Goal: Transaction & Acquisition: Obtain resource

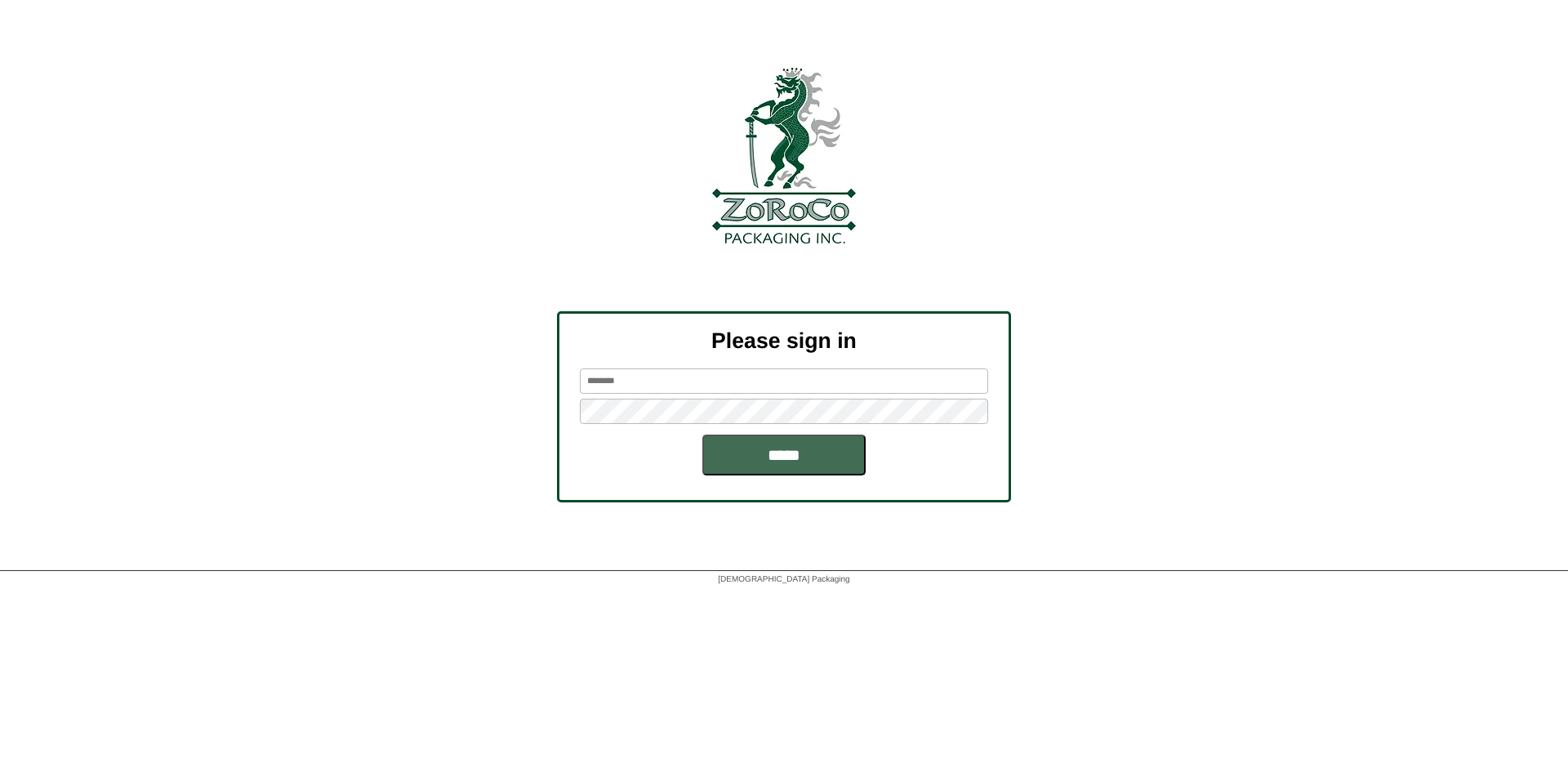
type input "*********"
click at [766, 452] on input "*****" at bounding box center [784, 454] width 164 height 41
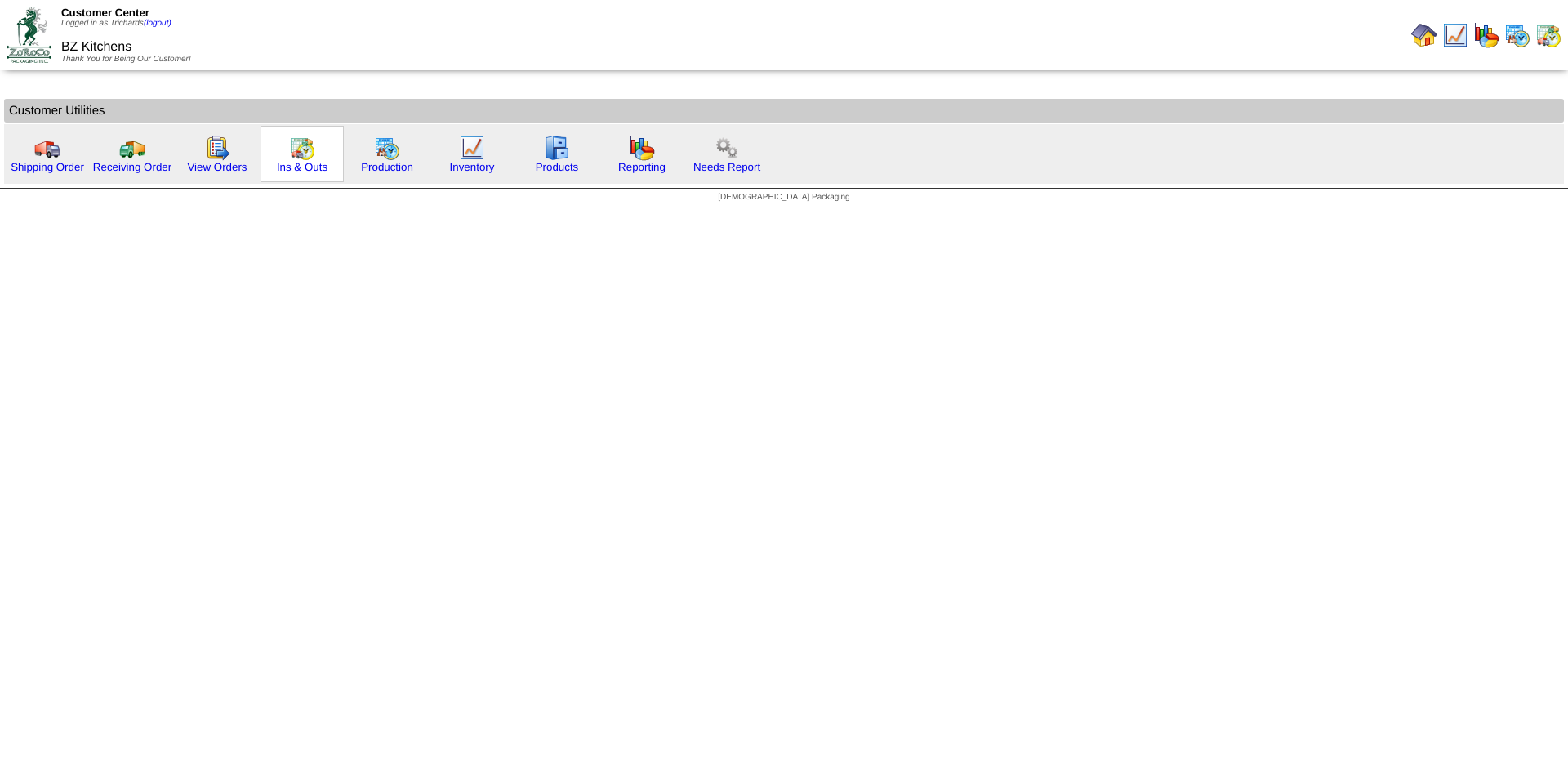
click at [276, 152] on div "Ins & Outs" at bounding box center [302, 154] width 83 height 56
click at [321, 151] on div "Ins & Outs" at bounding box center [302, 154] width 83 height 56
click at [300, 150] on img at bounding box center [302, 148] width 26 height 26
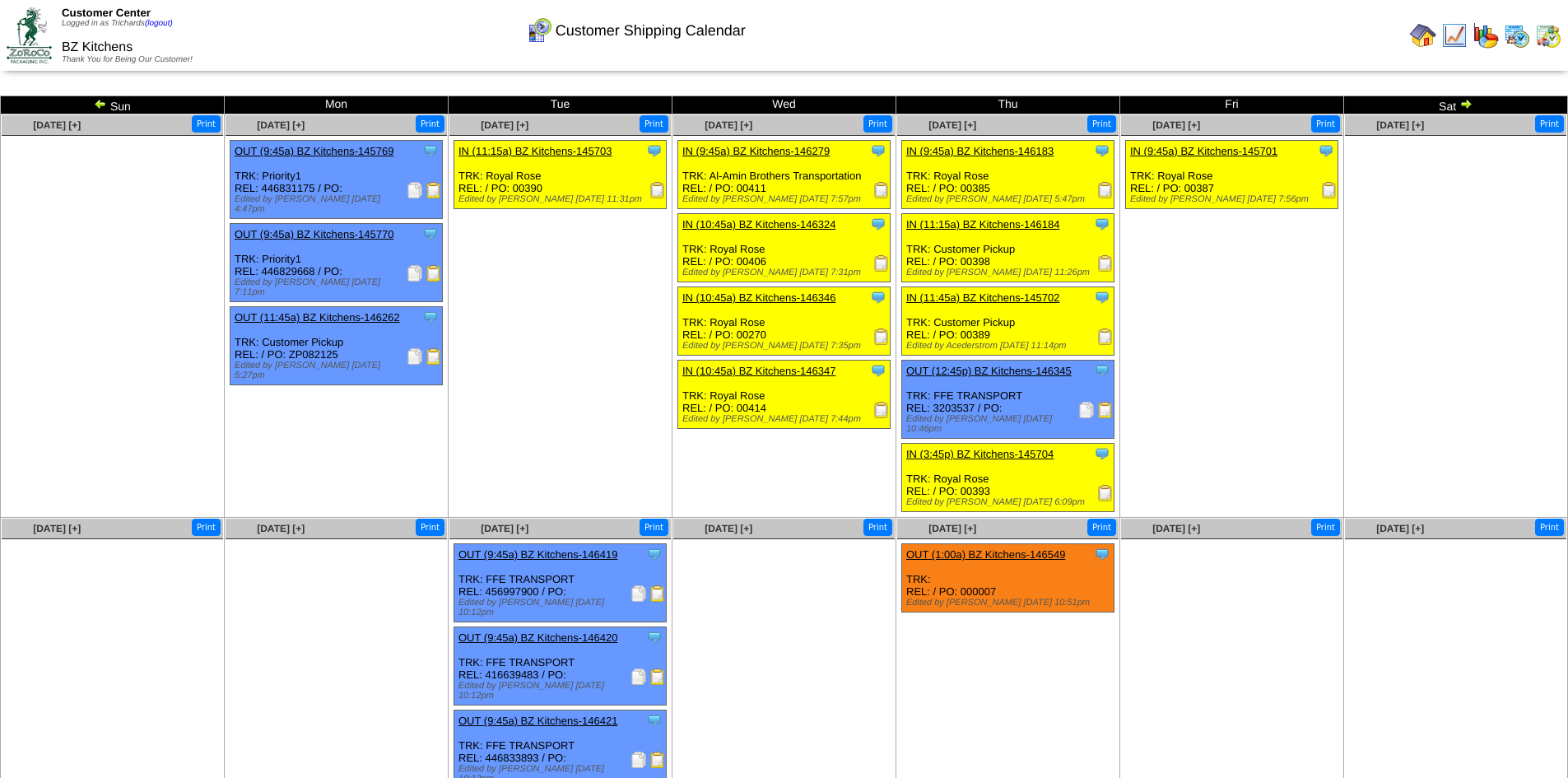
click at [1467, 102] on img at bounding box center [1466, 103] width 13 height 13
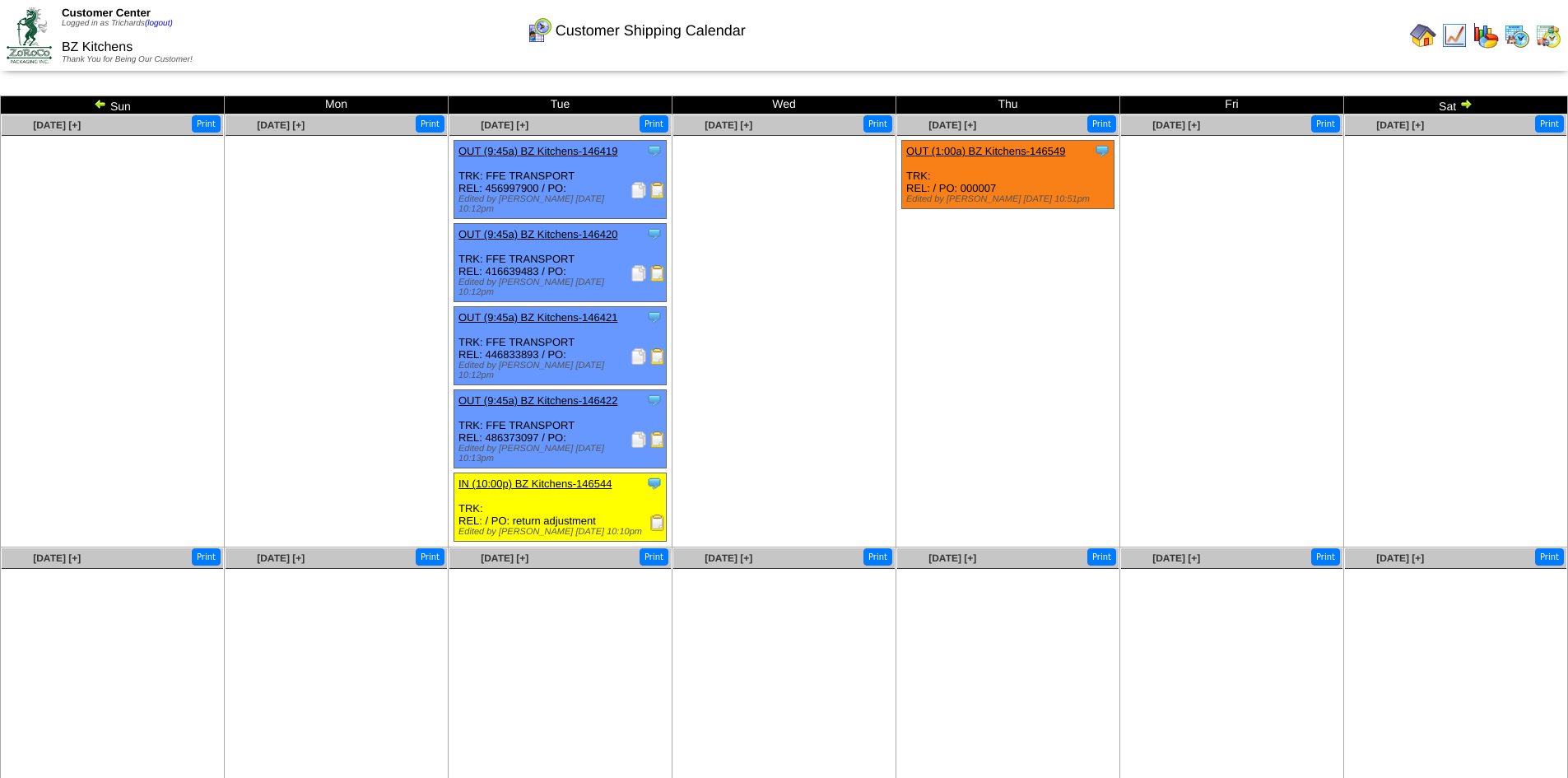
click at [98, 108] on img at bounding box center [100, 103] width 13 height 13
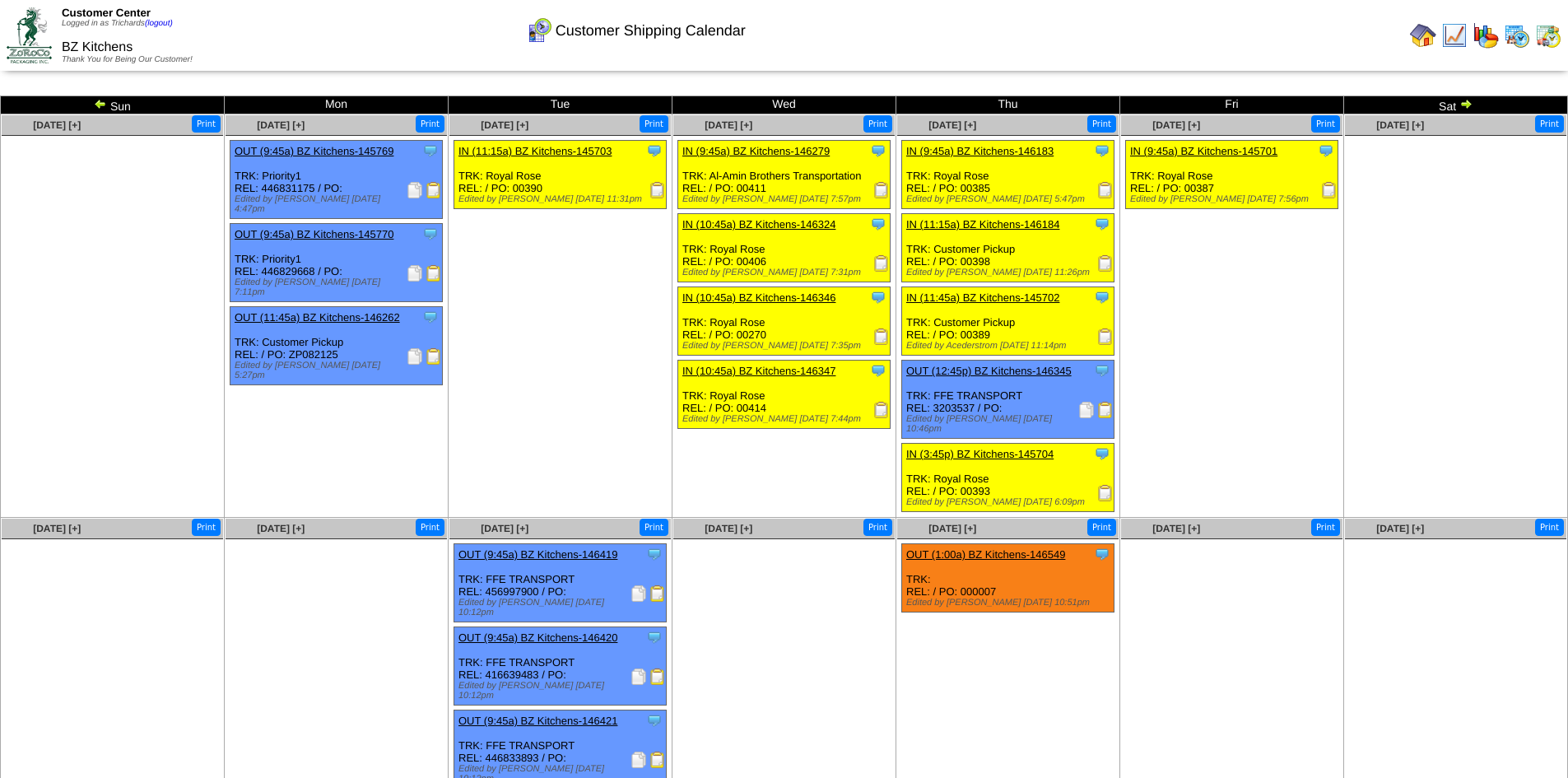
click at [1473, 105] on td "Sat" at bounding box center [1456, 105] width 224 height 19
click at [1466, 105] on img at bounding box center [1466, 103] width 13 height 13
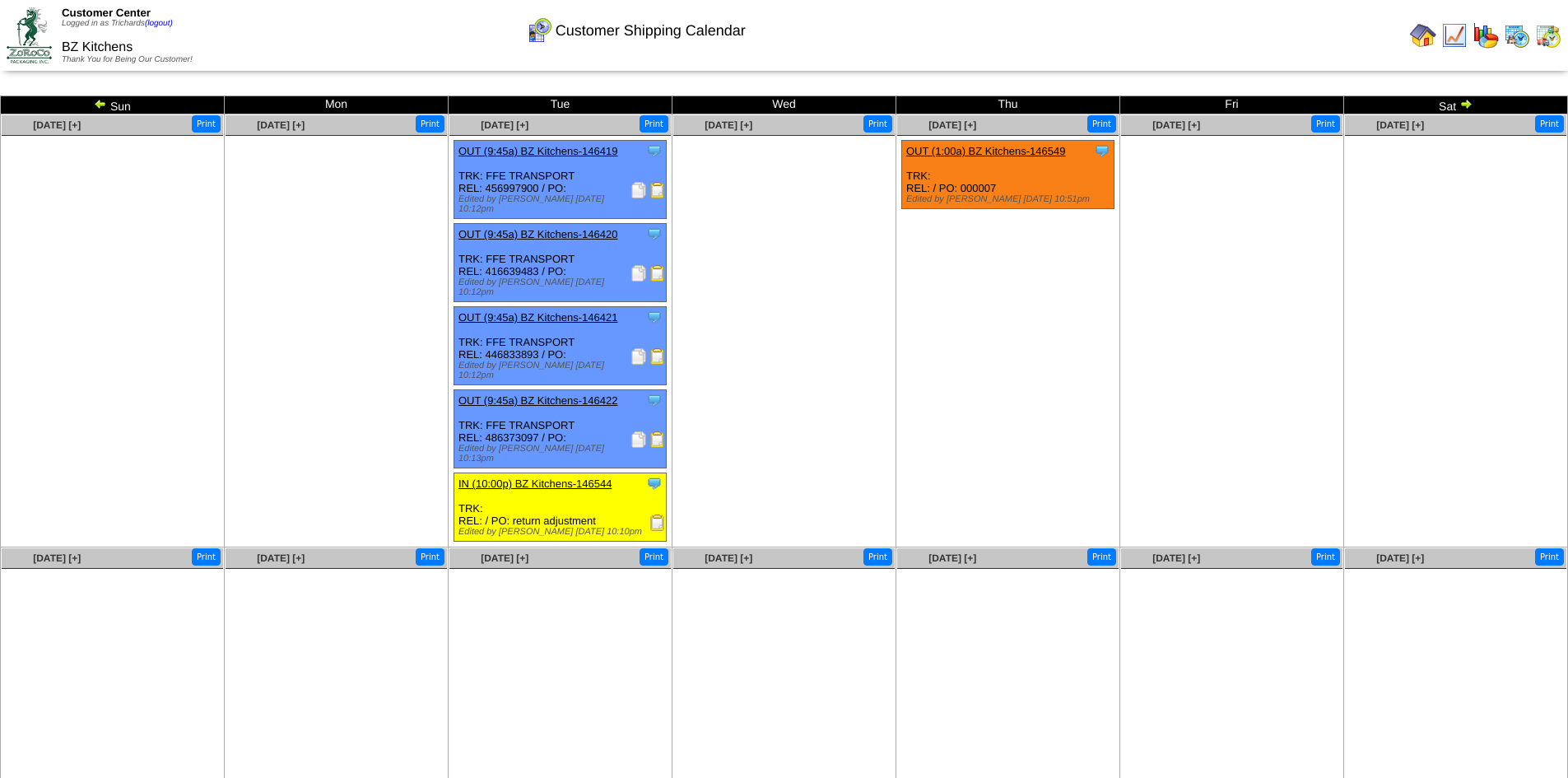
click at [638, 266] on img at bounding box center [638, 273] width 17 height 17
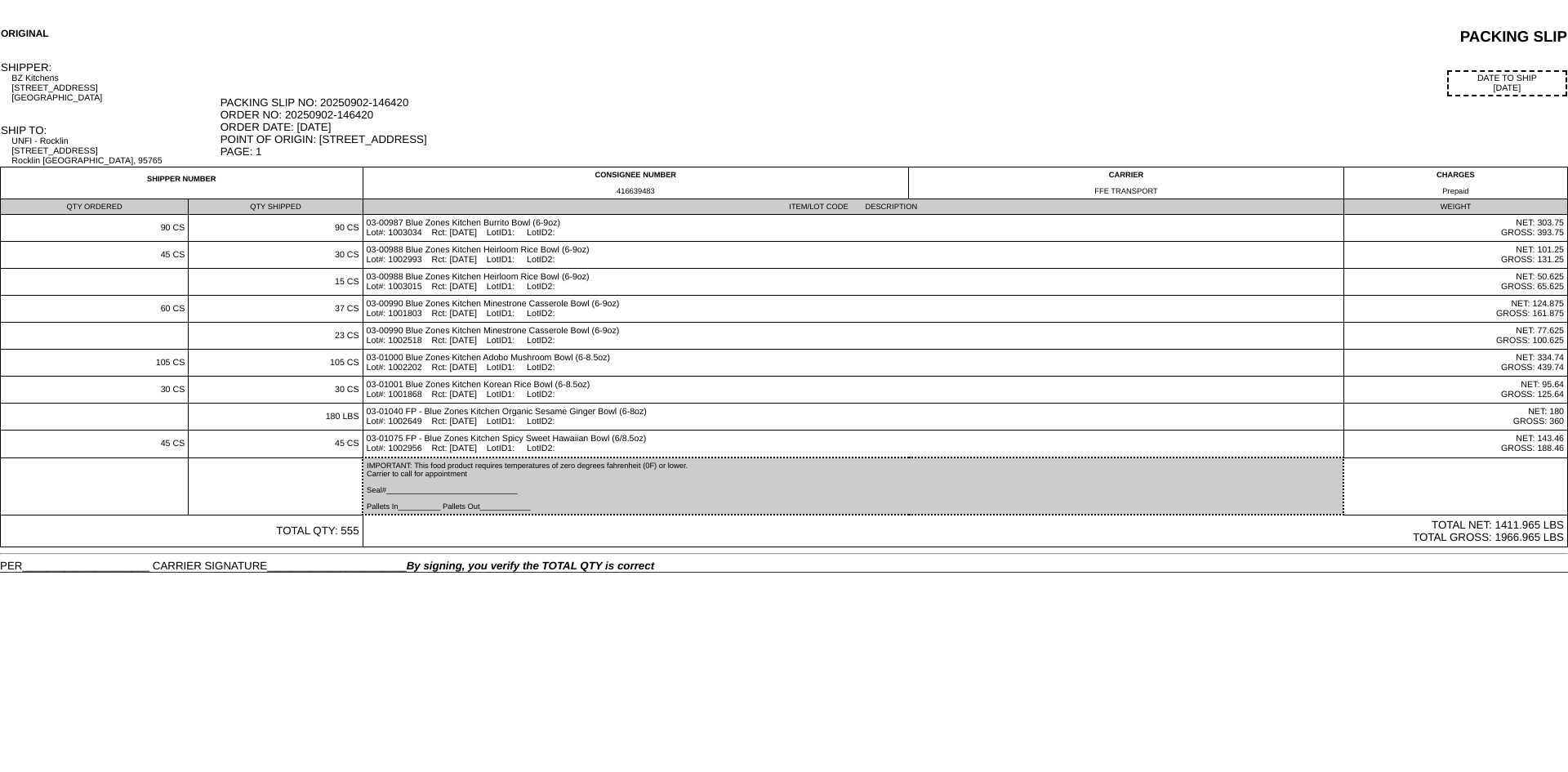
click at [716, 137] on div "PACKING SLIP NO: 20250902-146420 ORDER NO: 20250902-146420 ORDER DATE: 09/02/25…" at bounding box center [893, 127] width 1347 height 61
click at [622, 38] on div "PACKING SLIP" at bounding box center [1029, 37] width 1075 height 18
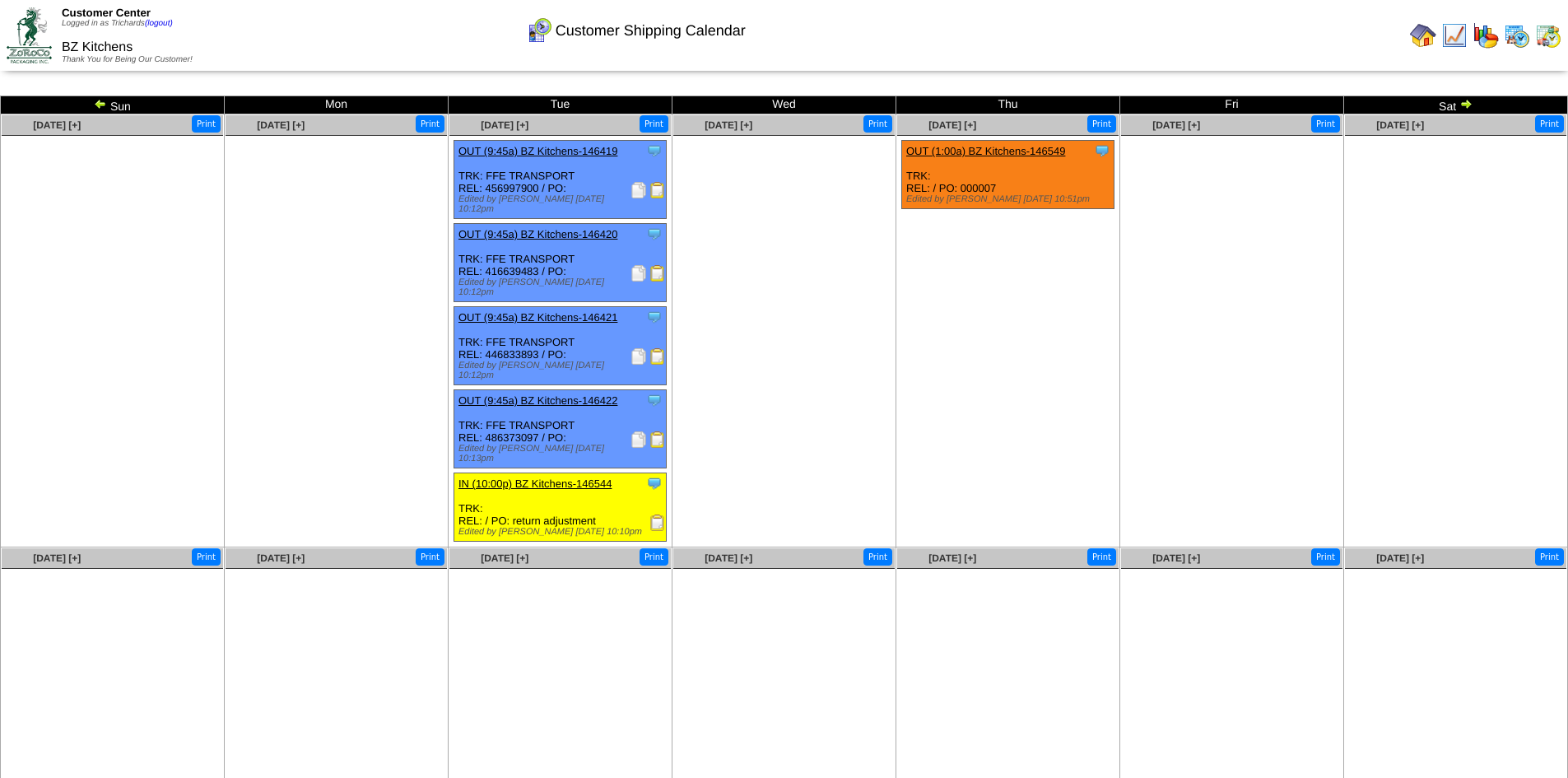
click at [760, 424] on td "[DATE] [+] Print" at bounding box center [784, 331] width 224 height 433
click at [635, 348] on img at bounding box center [638, 356] width 17 height 17
click at [986, 289] on ul "Clone Item OUT (1:00a) BZ Kitchens-146549 BZ Kitchens ScheduleID: 146549 7520 L…" at bounding box center [1007, 264] width 221 height 247
click at [636, 186] on img at bounding box center [638, 190] width 17 height 17
click at [963, 279] on ul "Clone Item OUT (1:00a) BZ Kitchens-146549 BZ Kitchens ScheduleID: 146549 7520 L…" at bounding box center [1007, 264] width 221 height 247
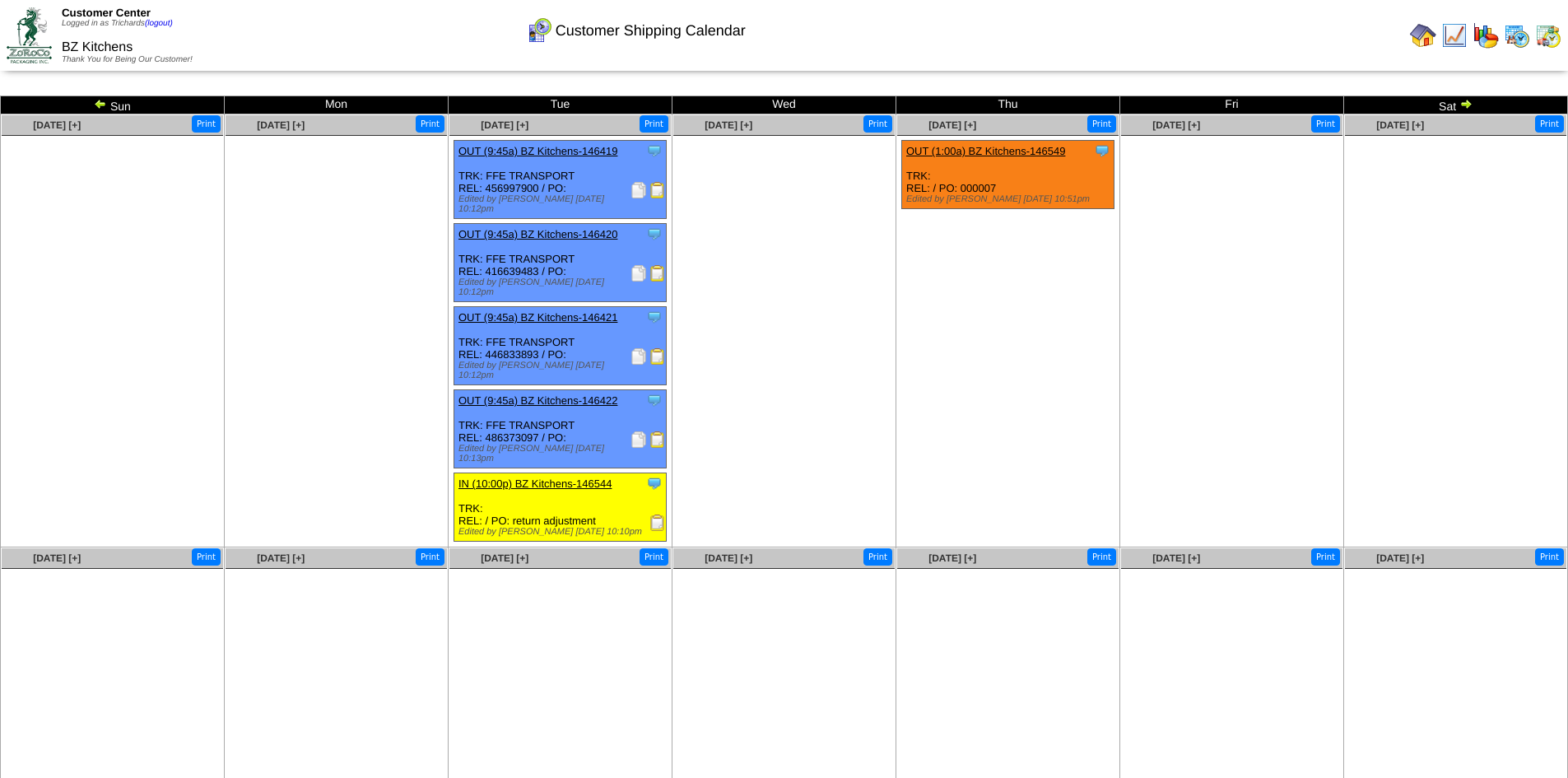
click at [638, 431] on img at bounding box center [638, 439] width 17 height 17
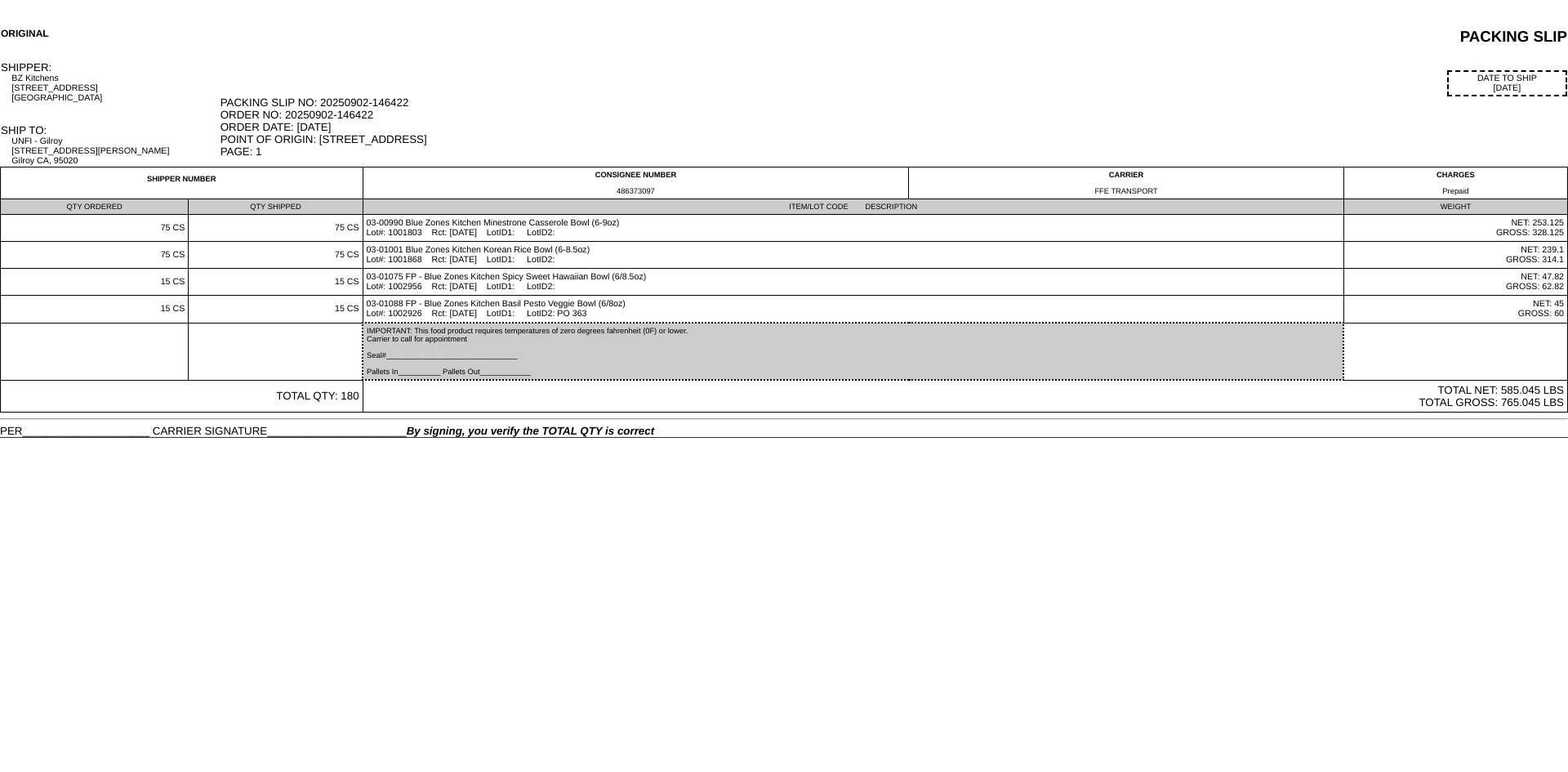
drag, startPoint x: 604, startPoint y: 522, endPoint x: 592, endPoint y: 517, distance: 13.0
click at [604, 438] on html "ORIGINAL PACKING SLIP SHIPPER: BZ Kitchens 2303 S 4th St Austin, TX 78704 DATE …" at bounding box center [784, 219] width 1568 height 438
